Goal: Task Accomplishment & Management: Use online tool/utility

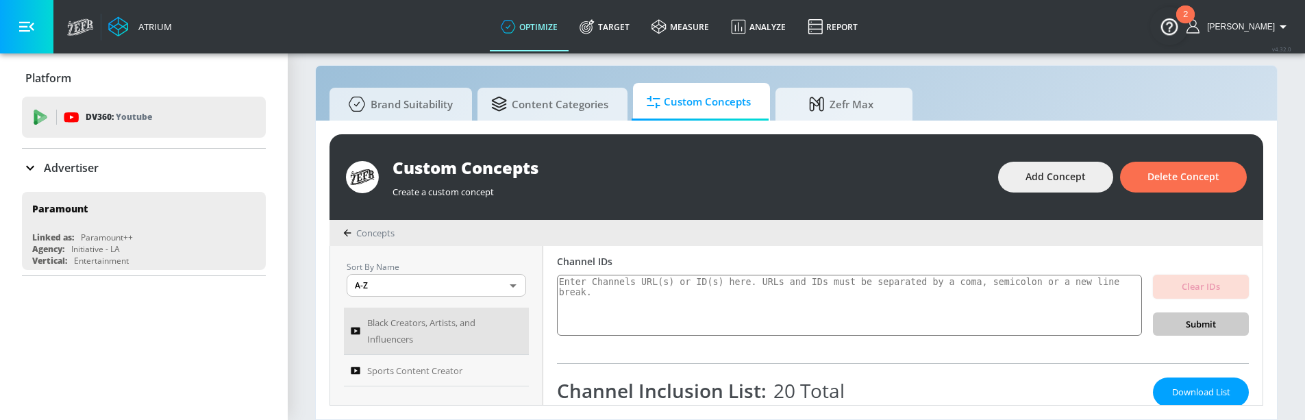
scroll to position [146, 0]
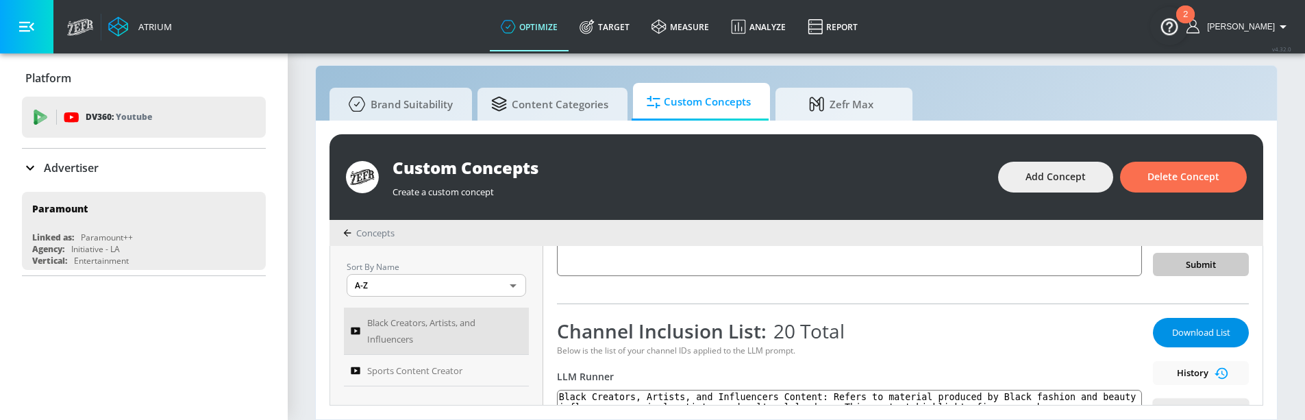
click at [1191, 330] on span "Download List" at bounding box center [1201, 333] width 69 height 16
